Goal: Information Seeking & Learning: Find specific fact

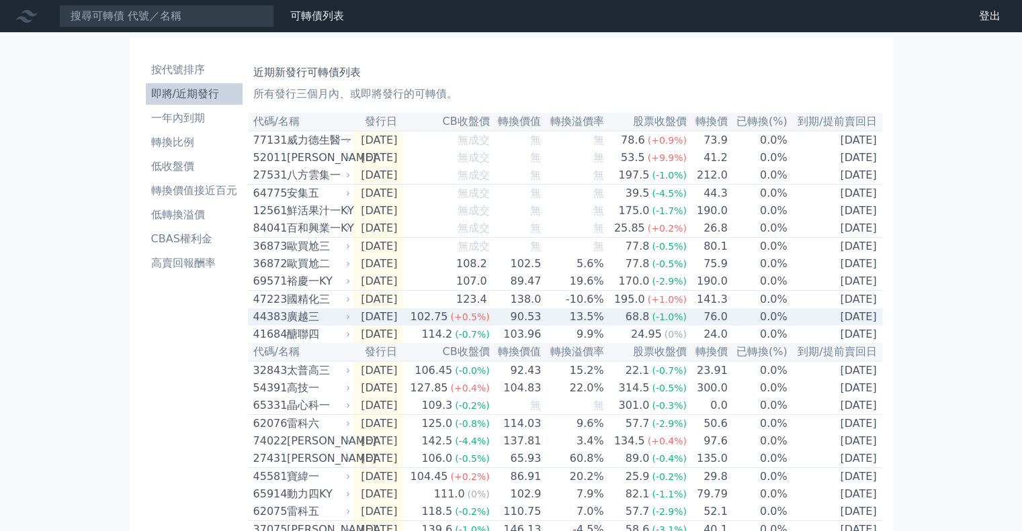
drag, startPoint x: 0, startPoint y: 0, endPoint x: 126, endPoint y: 337, distance: 359.9
click at [126, 337] on div "按代號排序 即將/近期發行 一年內到期 轉換比例 低收盤價 轉換價值接近百元 低轉換溢價 CBAS權利金 高賣回報酬率 近期新發行可轉債列表 所有發行三個月內…" at bounding box center [511, 455] width 774 height 847
click at [282, 325] on div "44383" at bounding box center [268, 317] width 30 height 16
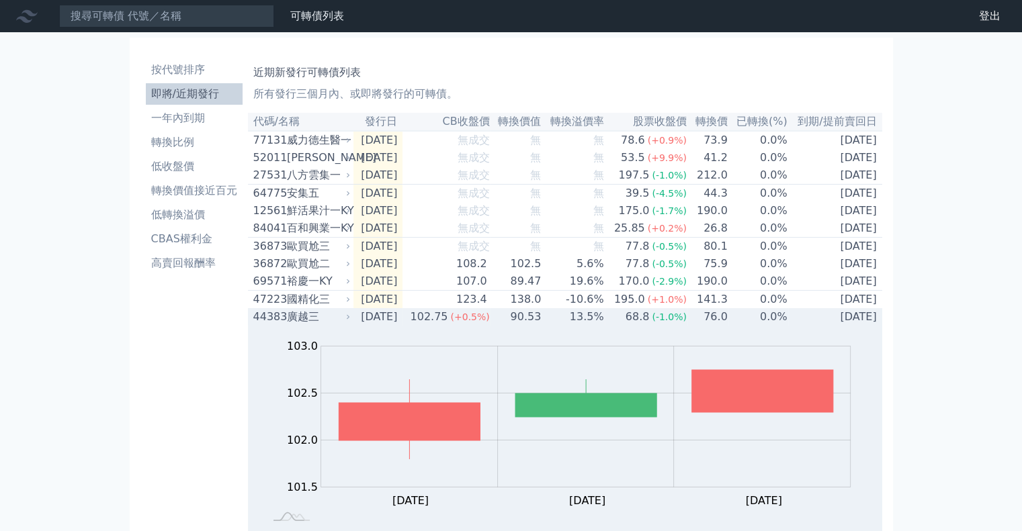
click at [282, 325] on div "44383" at bounding box center [268, 317] width 30 height 16
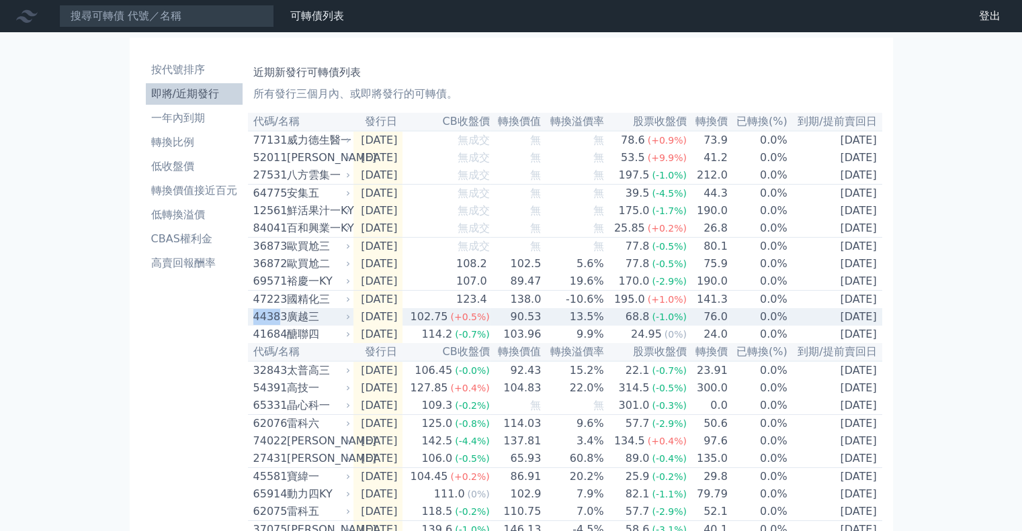
drag, startPoint x: 263, startPoint y: 333, endPoint x: 277, endPoint y: 335, distance: 14.3
click at [277, 325] on div "44383" at bounding box center [268, 317] width 30 height 16
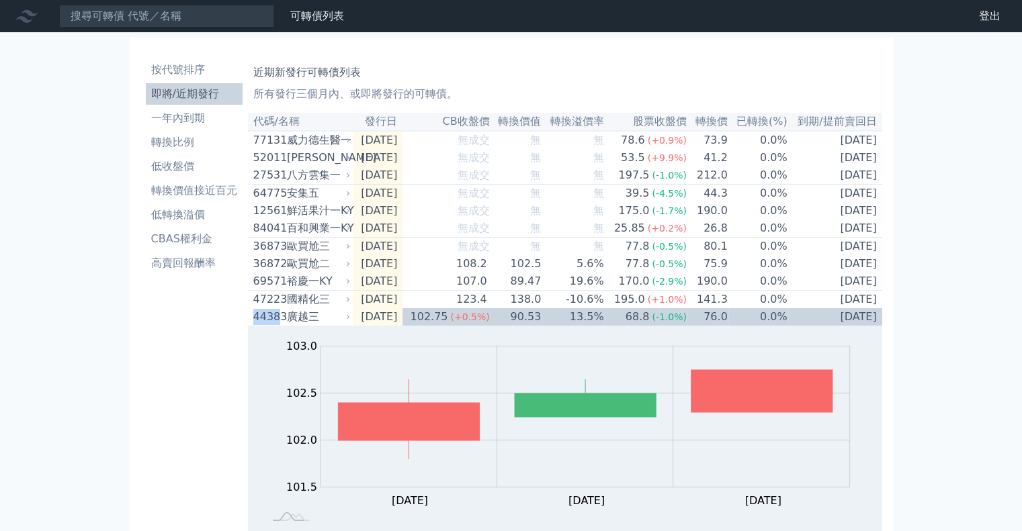
copy div "4438"
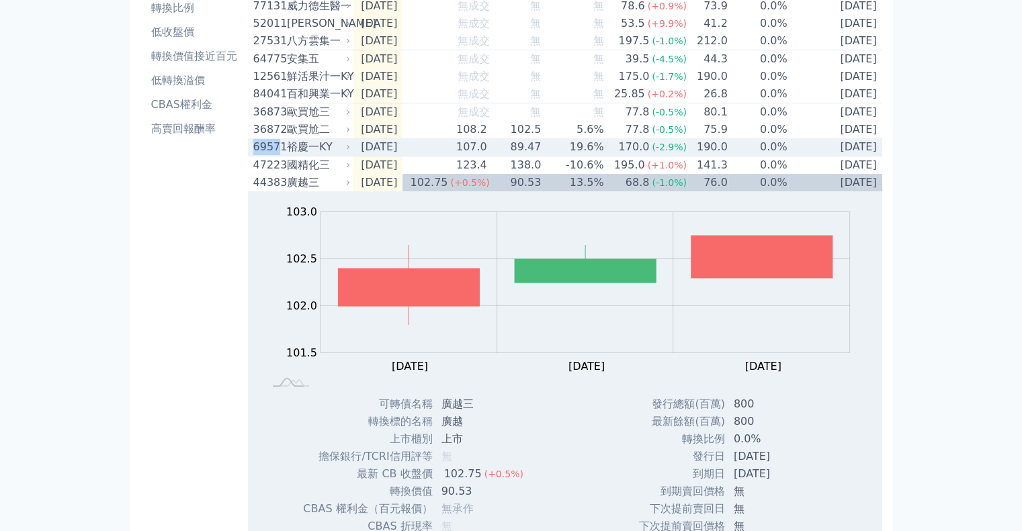
drag, startPoint x: 250, startPoint y: 157, endPoint x: 278, endPoint y: 162, distance: 28.6
click at [278, 157] on td "69571 裕慶一KY" at bounding box center [300, 147] width 105 height 18
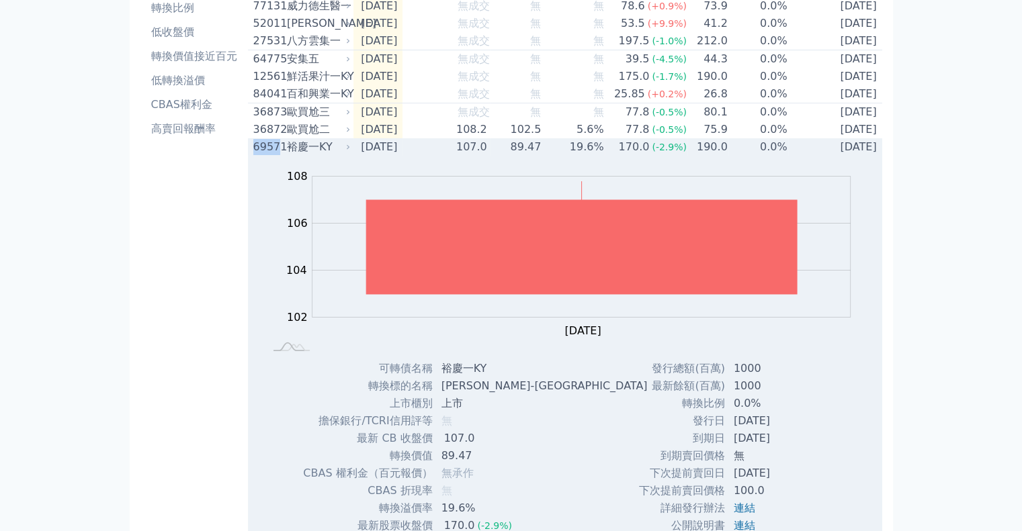
copy div "6957"
click at [310, 155] on div "裕慶一KY" at bounding box center [317, 147] width 61 height 16
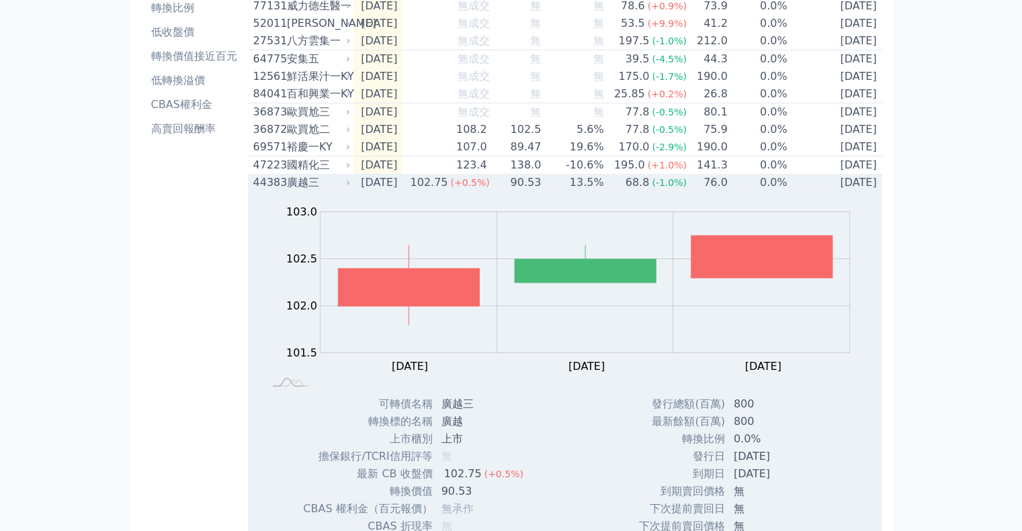
click at [314, 191] on div "廣越三" at bounding box center [317, 183] width 61 height 16
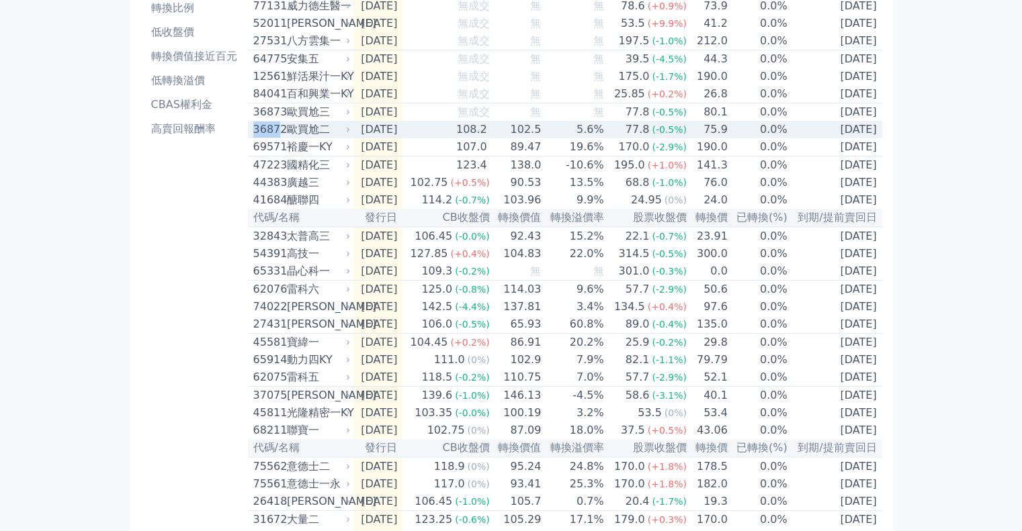
drag, startPoint x: 253, startPoint y: 139, endPoint x: 277, endPoint y: 142, distance: 25.0
click at [277, 138] on div "36872" at bounding box center [268, 130] width 30 height 16
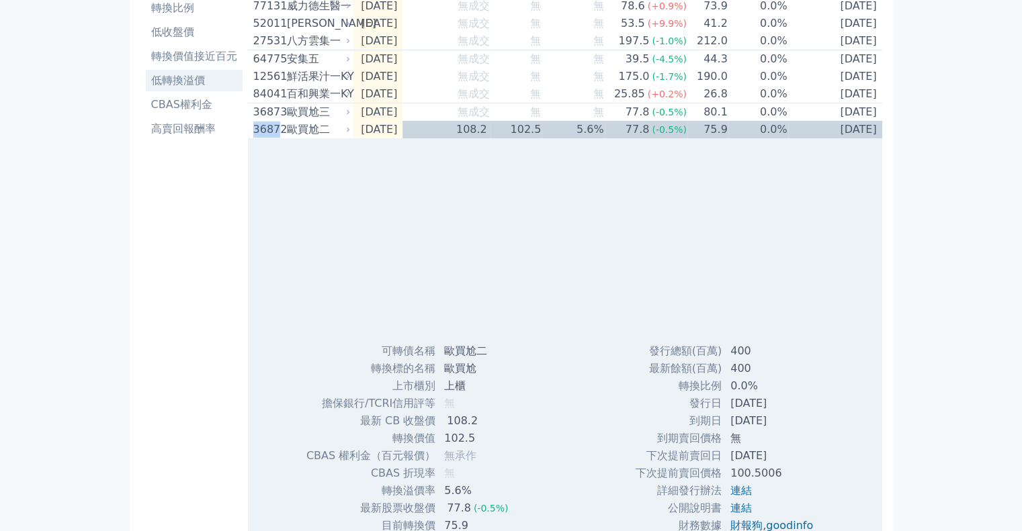
copy div "3687"
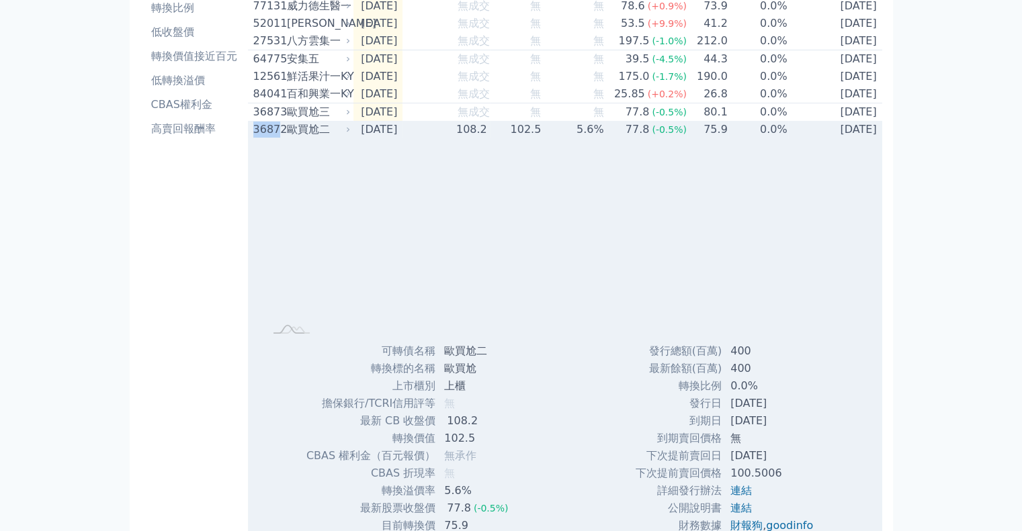
scroll to position [202, 0]
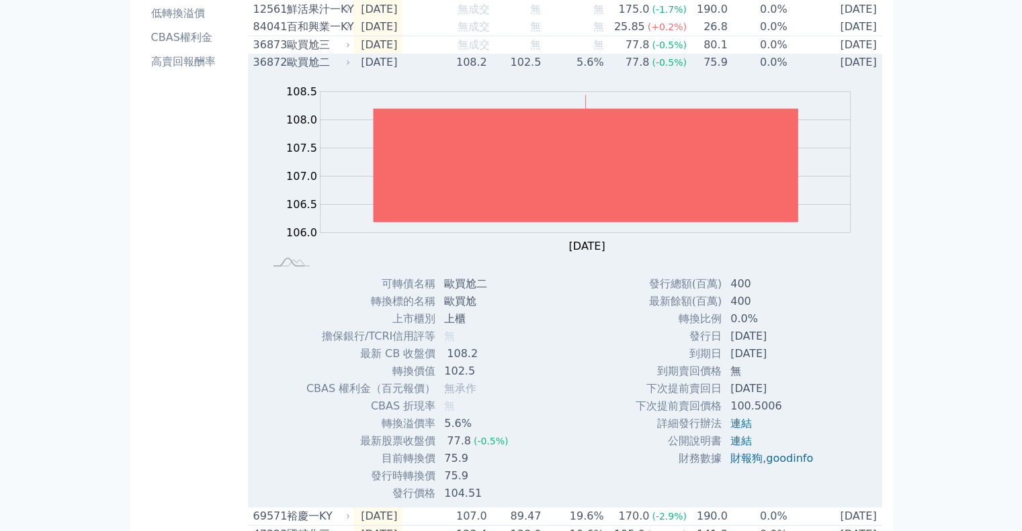
click at [301, 71] on div "歐買尬二" at bounding box center [317, 62] width 61 height 16
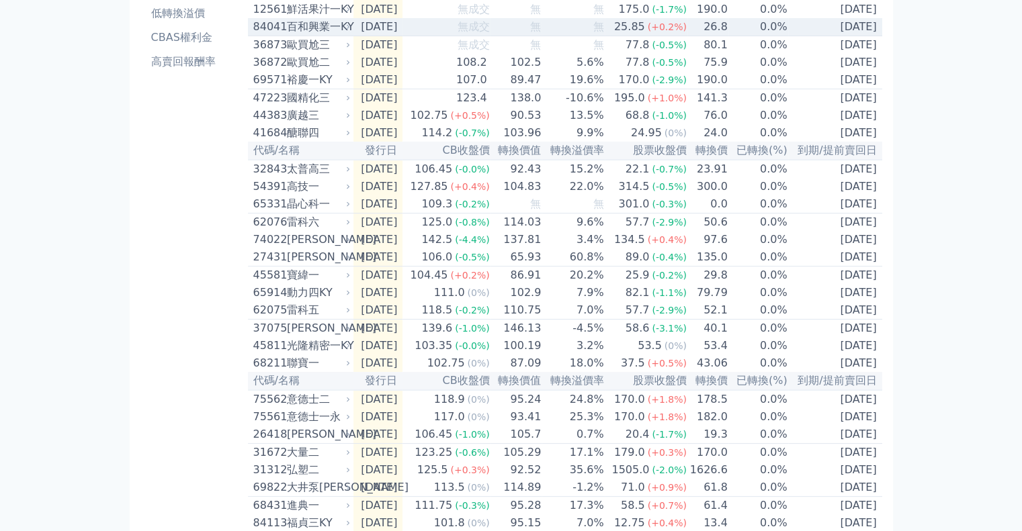
scroll to position [134, 0]
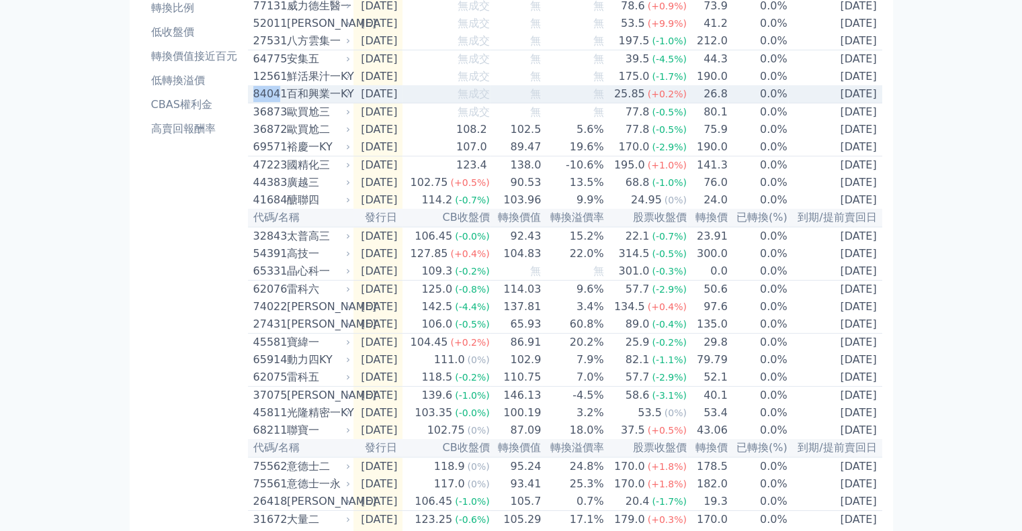
drag, startPoint x: 254, startPoint y: 105, endPoint x: 279, endPoint y: 107, distance: 24.9
click at [279, 102] on div "84041" at bounding box center [268, 94] width 30 height 16
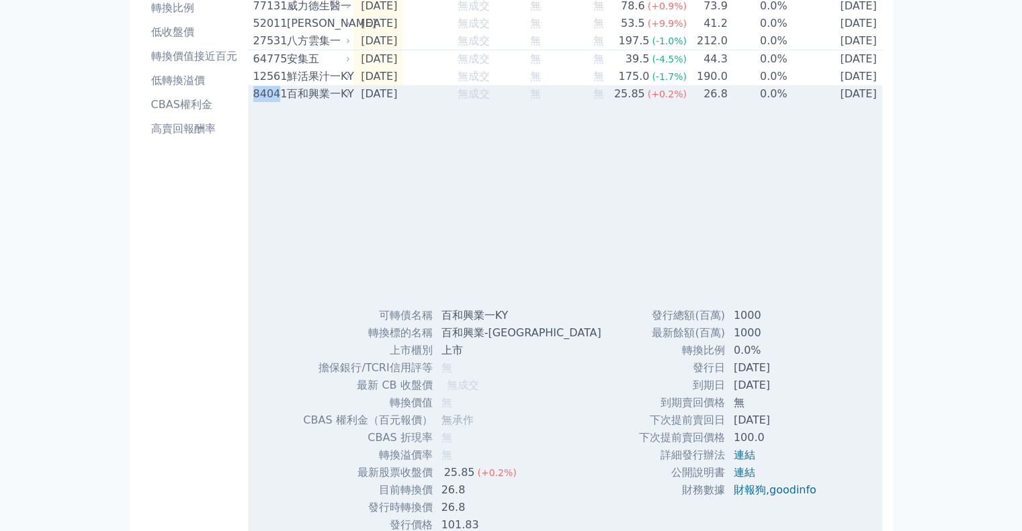
copy div "8404"
